Goal: Task Accomplishment & Management: Use online tool/utility

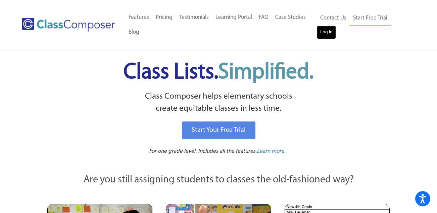
click at [328, 31] on link "Log In" at bounding box center [326, 32] width 19 height 13
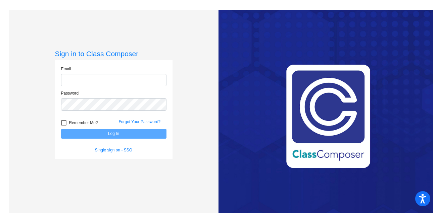
type input "[PERSON_NAME][EMAIL_ADDRESS][PERSON_NAME][DOMAIN_NAME]"
click at [61, 122] on div at bounding box center [63, 122] width 5 height 5
click at [63, 125] on input "Remember Me?" at bounding box center [63, 125] width 0 height 0
checkbox input "true"
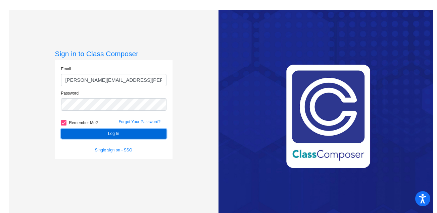
click at [84, 135] on button "Log In" at bounding box center [113, 134] width 105 height 10
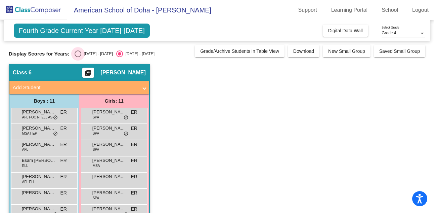
click at [78, 53] on div "Select an option" at bounding box center [78, 53] width 7 height 7
click at [78, 57] on input "[DATE] - [DATE]" at bounding box center [78, 57] width 0 height 0
radio input "true"
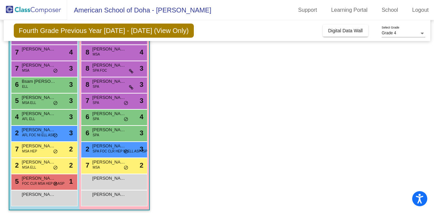
scroll to position [81, 0]
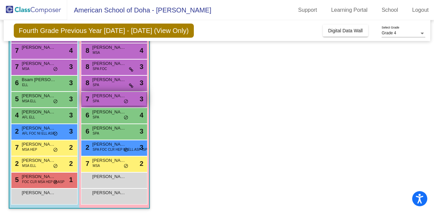
click at [100, 94] on span "[PERSON_NAME]" at bounding box center [109, 95] width 34 height 7
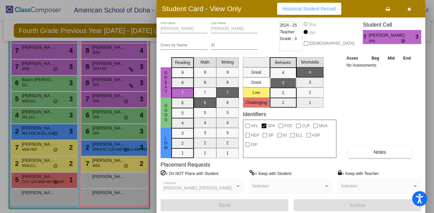
scroll to position [0, 0]
click at [54, 58] on div at bounding box center [217, 106] width 434 height 213
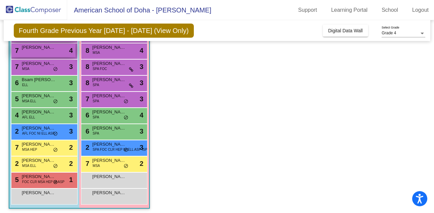
click at [54, 53] on div "7 [PERSON_NAME] lock do_not_disturb_alt 4" at bounding box center [43, 50] width 64 height 14
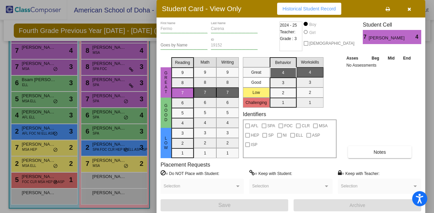
click at [42, 67] on div at bounding box center [217, 106] width 434 height 213
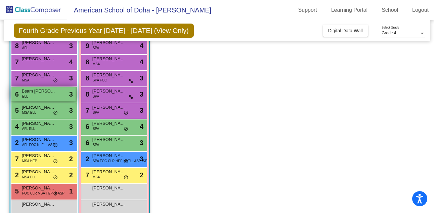
scroll to position [83, 0]
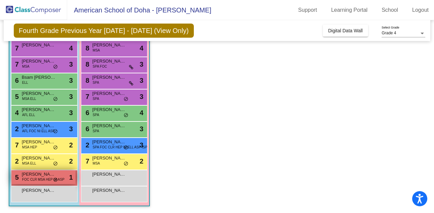
click at [41, 176] on span "[PERSON_NAME]" at bounding box center [39, 174] width 34 height 7
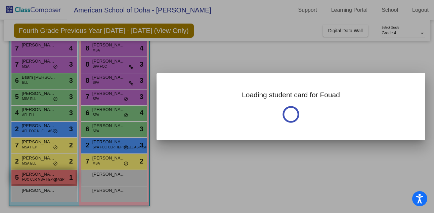
click at [41, 176] on div at bounding box center [217, 106] width 434 height 213
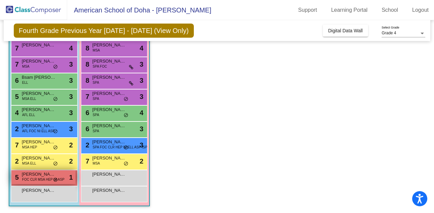
click at [41, 176] on span "[PERSON_NAME]" at bounding box center [39, 174] width 34 height 7
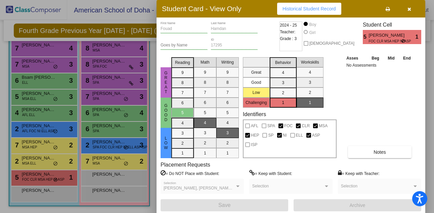
click at [108, 112] on div at bounding box center [217, 106] width 434 height 213
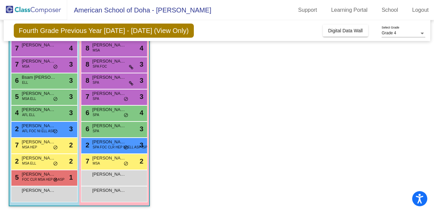
click at [108, 112] on span "[PERSON_NAME]" at bounding box center [109, 109] width 34 height 7
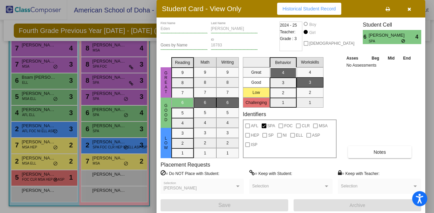
click at [410, 9] on icon "button" at bounding box center [409, 9] width 4 height 5
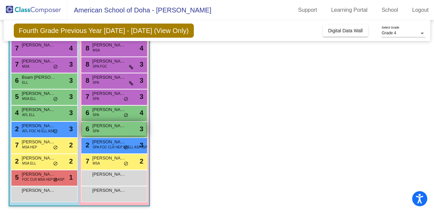
click at [108, 130] on div "6 [PERSON_NAME] SPA lock do_not_disturb_alt 3" at bounding box center [114, 129] width 64 height 14
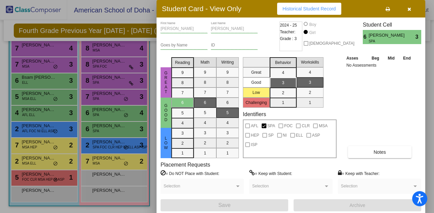
scroll to position [0, 0]
click at [411, 9] on button "button" at bounding box center [409, 9] width 22 height 12
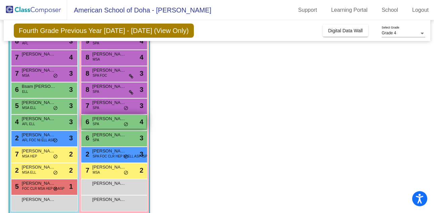
scroll to position [72, 0]
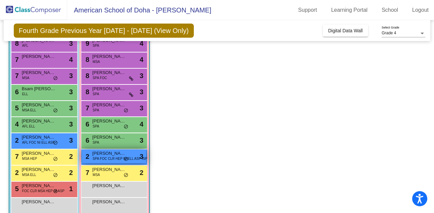
click at [106, 158] on span "SPA FOC CLR HEP NI ELL ASP ISP" at bounding box center [120, 158] width 54 height 5
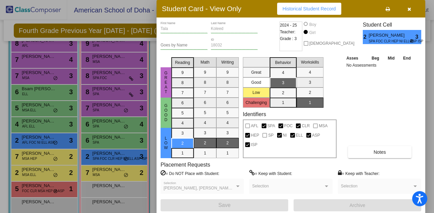
click at [409, 9] on icon "button" at bounding box center [409, 9] width 4 height 5
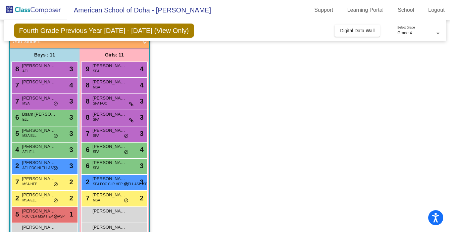
scroll to position [46, 0]
click at [34, 93] on div "7 [PERSON_NAME] lock do_not_disturb_alt 4" at bounding box center [44, 86] width 67 height 16
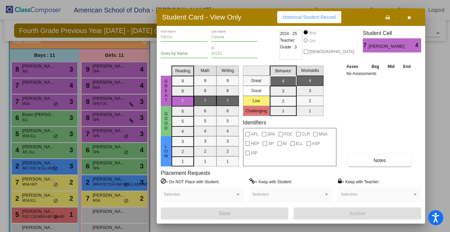
click at [33, 100] on div at bounding box center [225, 116] width 450 height 232
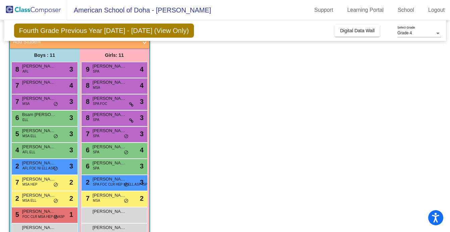
click at [33, 100] on span "[PERSON_NAME]" at bounding box center [39, 98] width 34 height 7
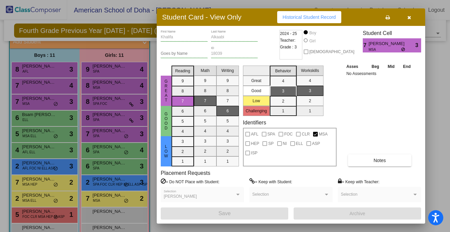
scroll to position [0, 0]
click at [410, 17] on icon "button" at bounding box center [410, 17] width 4 height 5
